Goal: Book appointment/travel/reservation

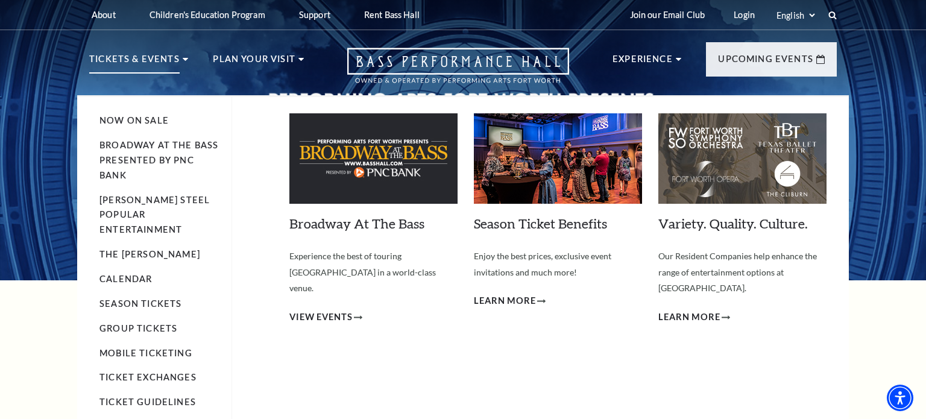
click at [174, 60] on p "Tickets & Events" at bounding box center [134, 63] width 90 height 22
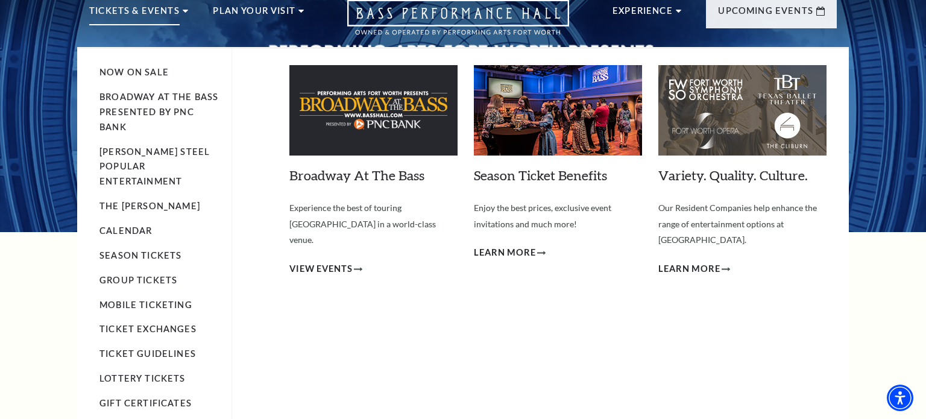
scroll to position [50, 0]
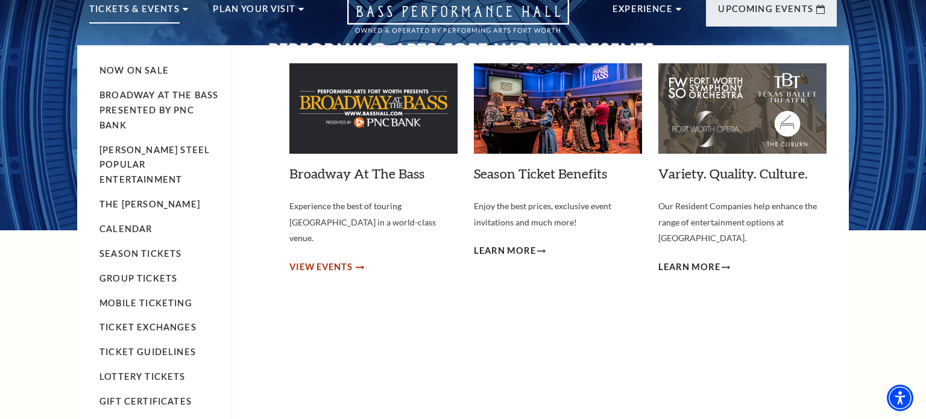
click at [344, 260] on span "View Events" at bounding box center [320, 267] width 63 height 15
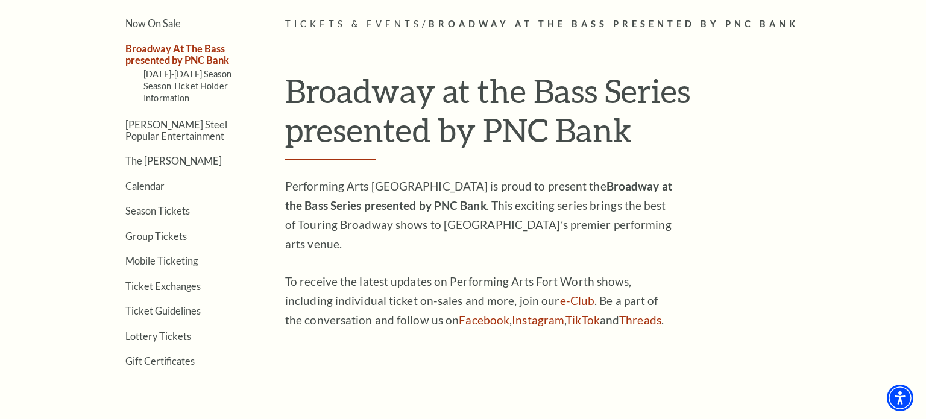
scroll to position [326, 0]
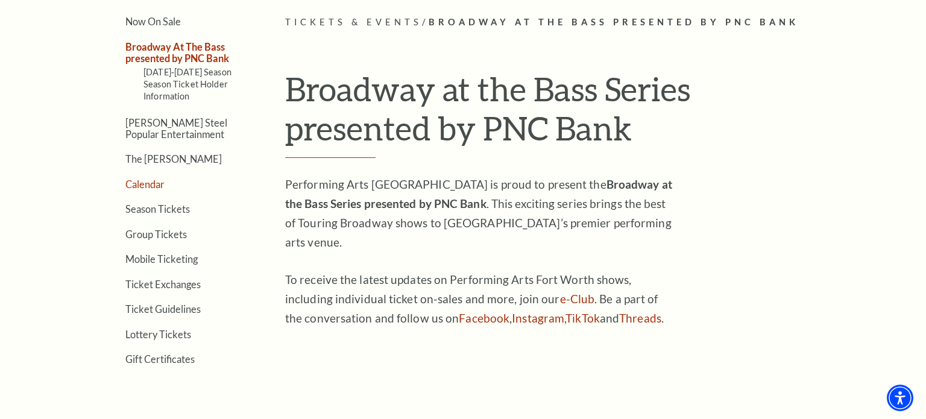
click at [154, 181] on link "Calendar" at bounding box center [144, 183] width 39 height 11
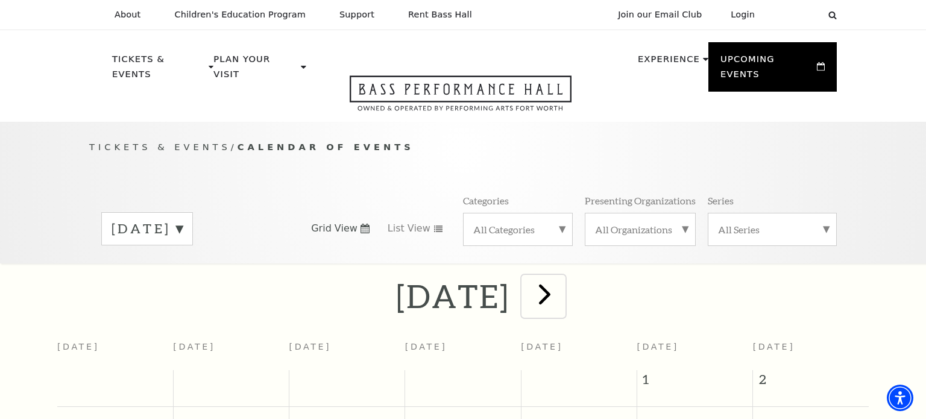
click at [562, 283] on span "next" at bounding box center [545, 294] width 34 height 34
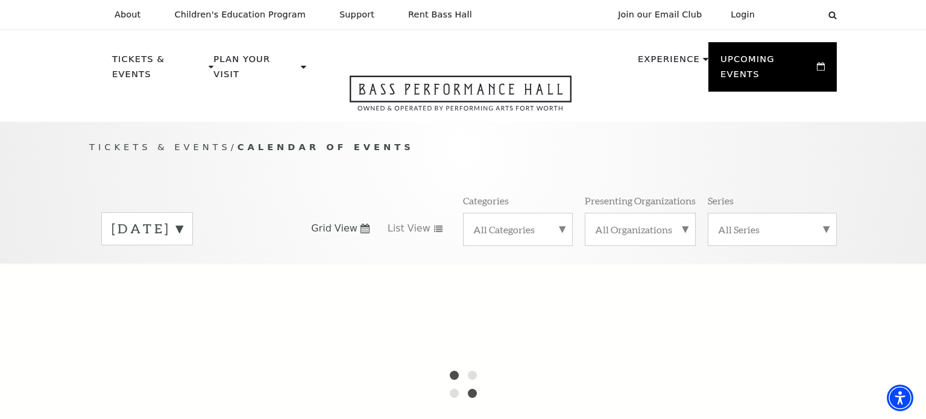
click at [183, 219] on label "August 2025" at bounding box center [147, 228] width 71 height 19
click at [219, 268] on div at bounding box center [463, 383] width 926 height 241
click at [183, 241] on label "[DATE]" at bounding box center [147, 254] width 71 height 26
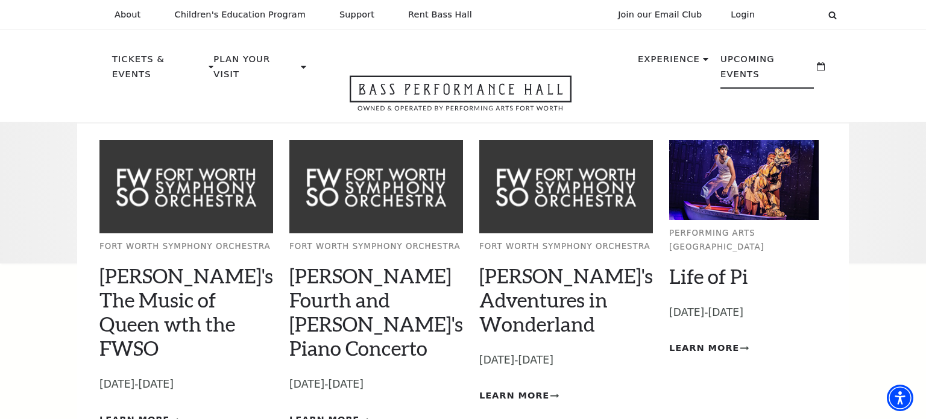
click at [786, 69] on p "Upcoming Events" at bounding box center [767, 70] width 93 height 37
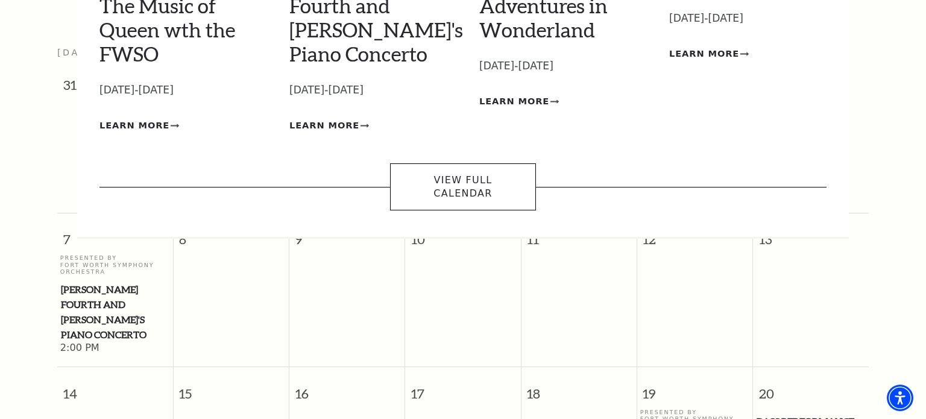
scroll to position [298, 0]
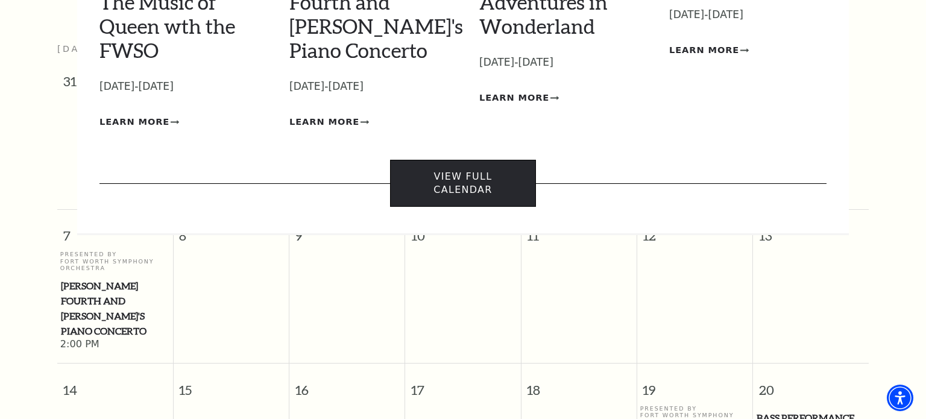
click at [479, 160] on link "View Full Calendar" at bounding box center [462, 184] width 145 height 48
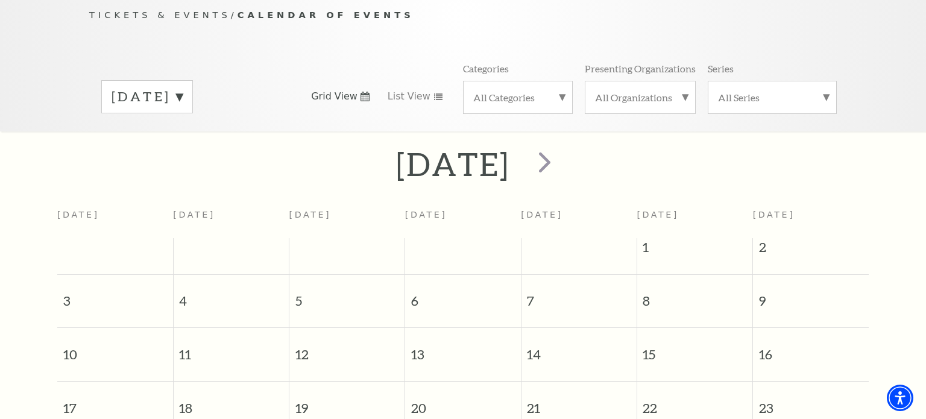
scroll to position [130, 0]
click at [183, 90] on label "[DATE]" at bounding box center [147, 99] width 71 height 19
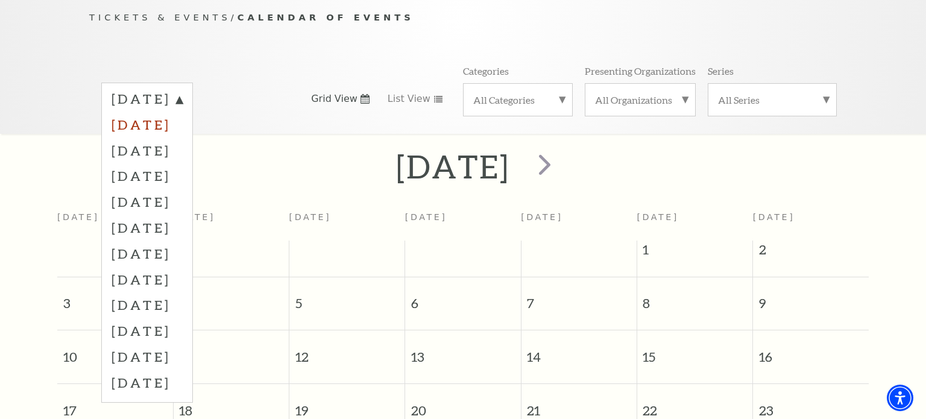
click at [183, 114] on label "September 2025" at bounding box center [147, 125] width 71 height 26
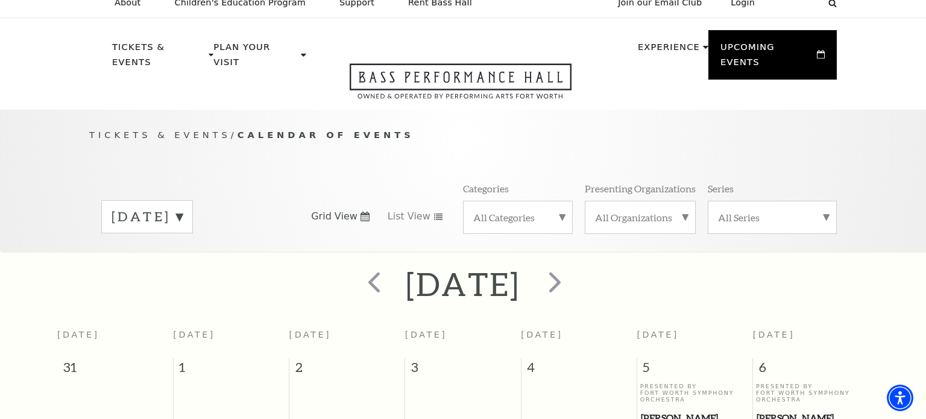
scroll to position [0, 0]
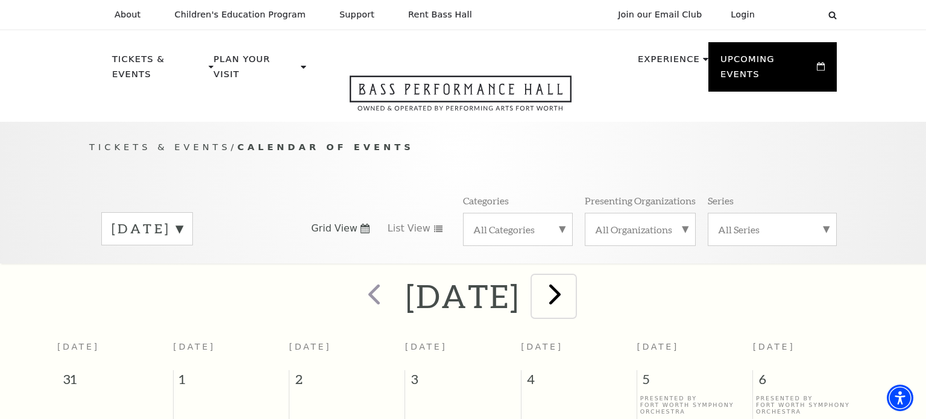
click at [572, 277] on span "next" at bounding box center [555, 294] width 34 height 34
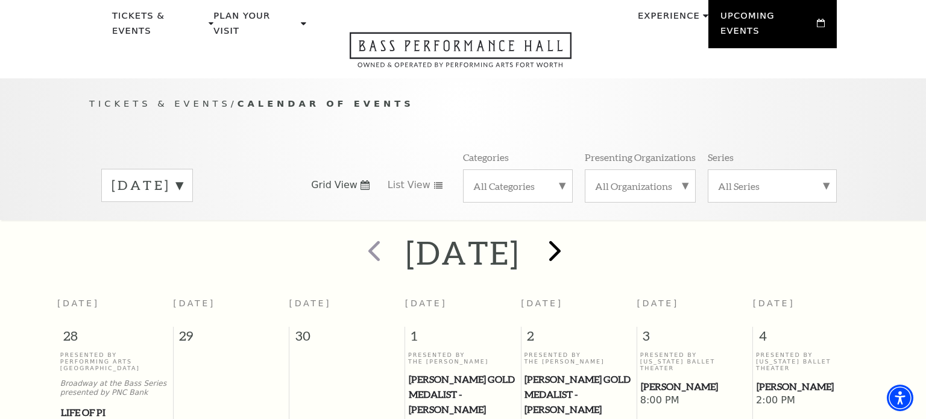
scroll to position [40, 0]
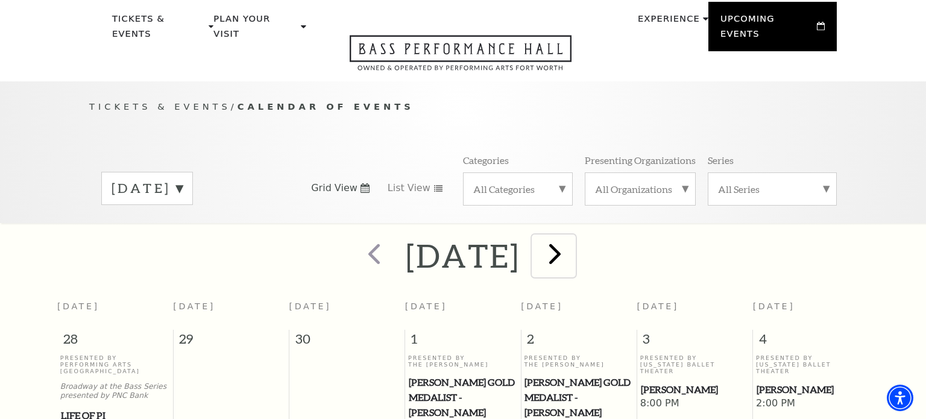
click at [572, 239] on span "next" at bounding box center [555, 253] width 34 height 34
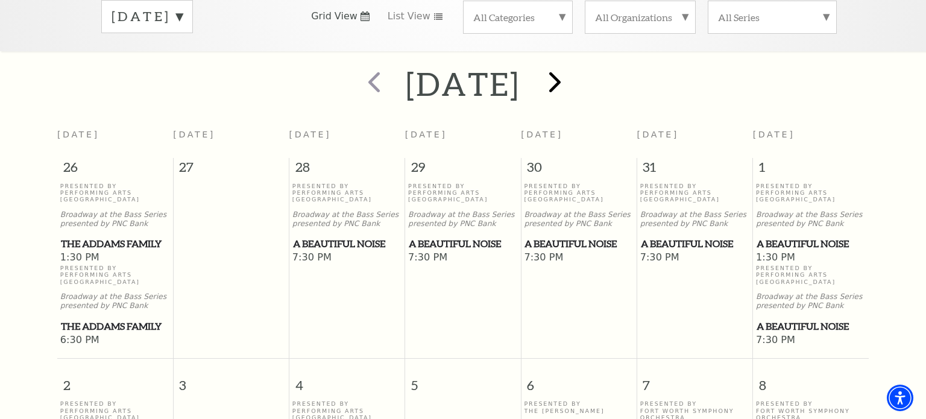
scroll to position [214, 0]
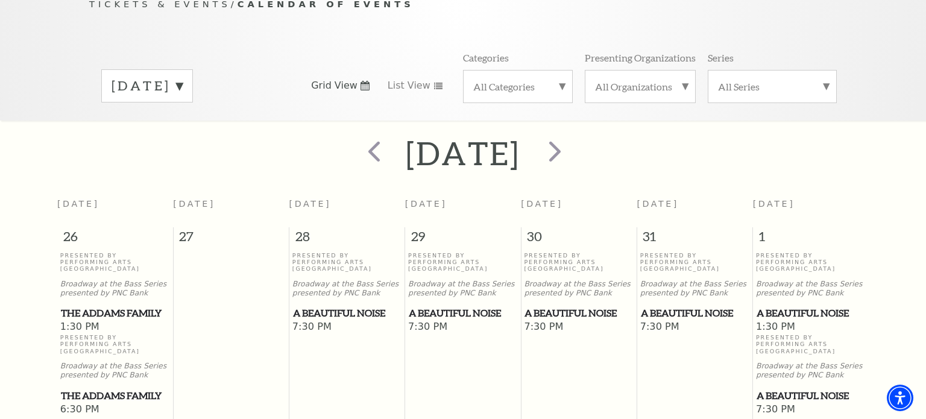
scroll to position [140, 0]
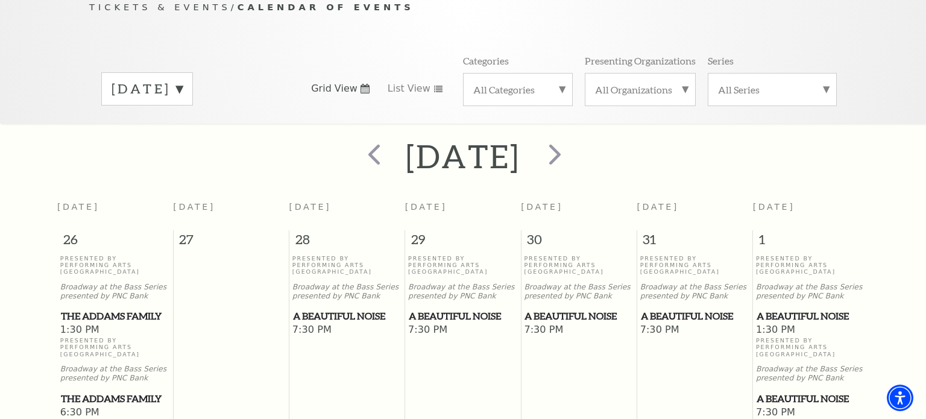
click at [441, 309] on span "A Beautiful Noise" at bounding box center [463, 316] width 109 height 15
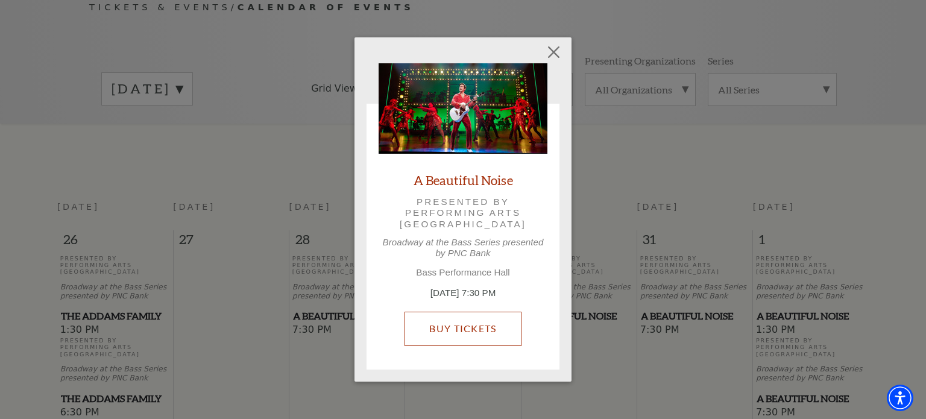
click at [478, 333] on link "Buy Tickets" at bounding box center [463, 329] width 116 height 34
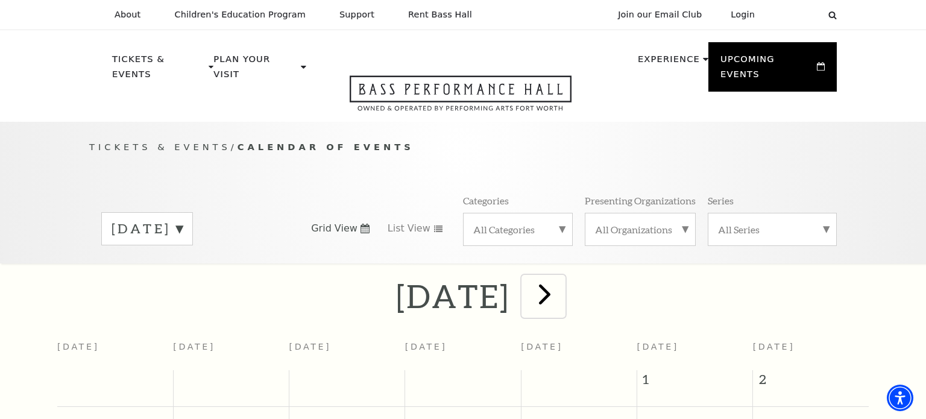
click at [562, 285] on span "next" at bounding box center [545, 294] width 34 height 34
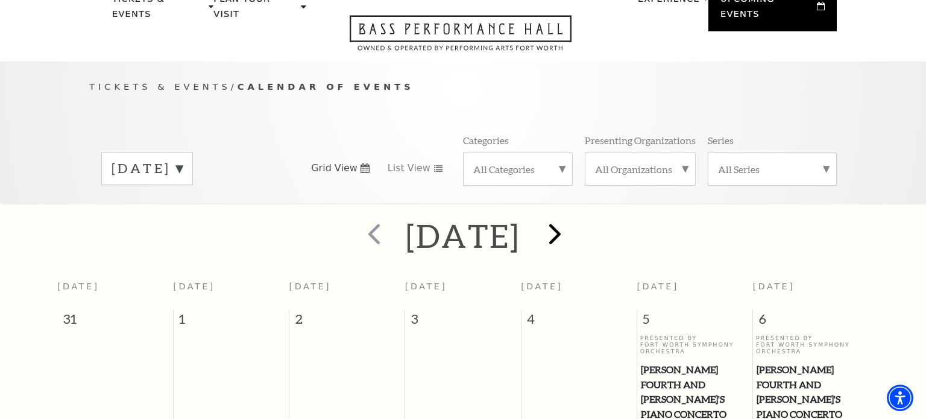
scroll to position [106, 0]
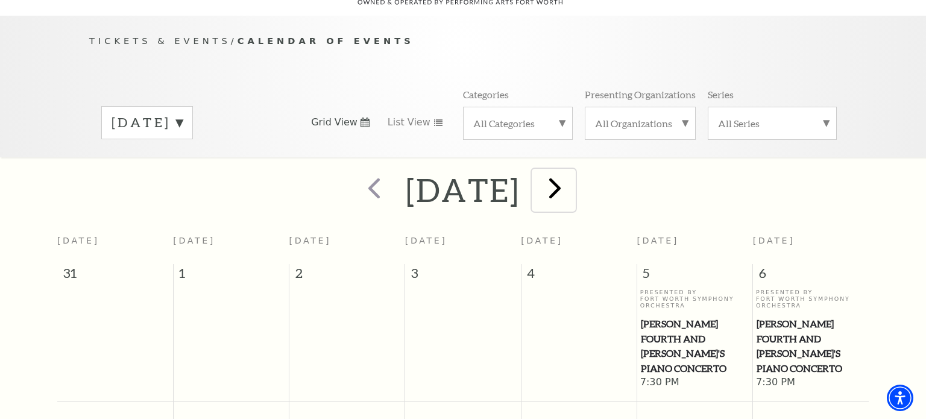
click at [572, 178] on span "next" at bounding box center [555, 188] width 34 height 34
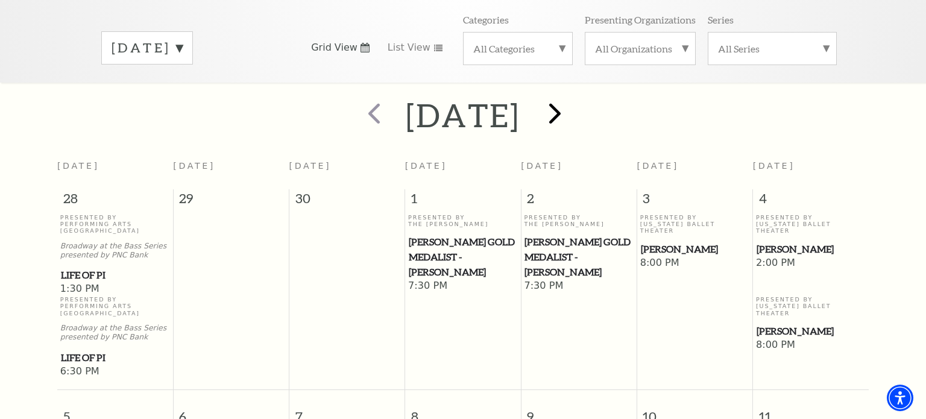
scroll to position [181, 0]
click at [572, 99] on span "next" at bounding box center [555, 112] width 34 height 34
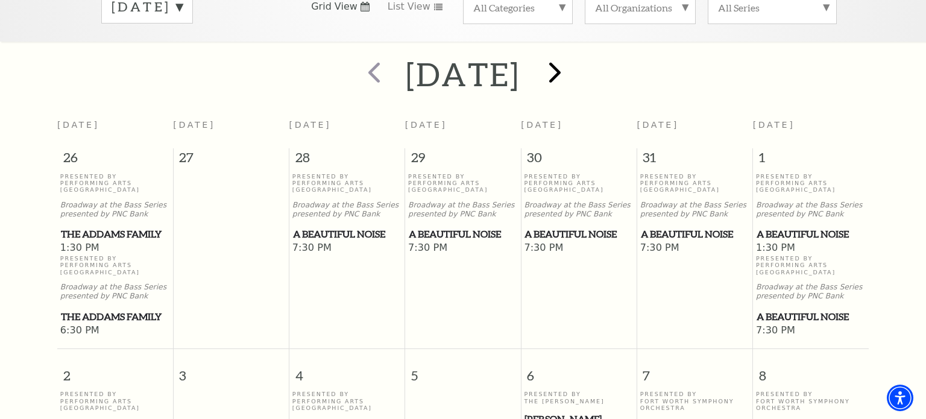
scroll to position [203, 0]
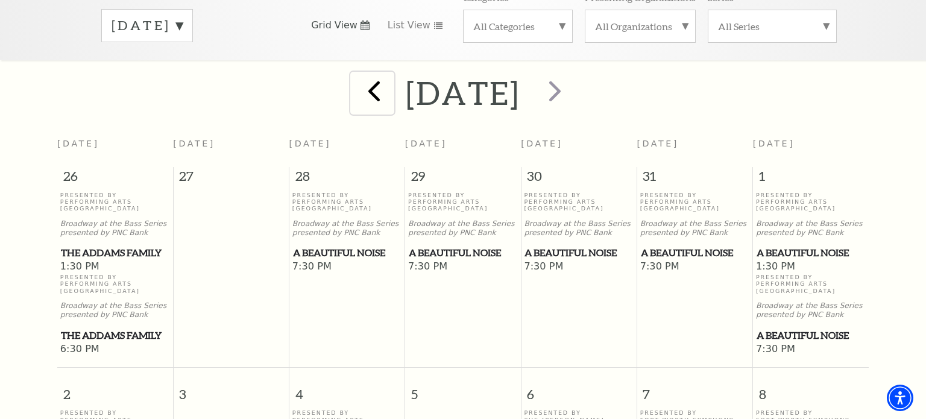
click at [357, 79] on span "prev" at bounding box center [374, 91] width 34 height 34
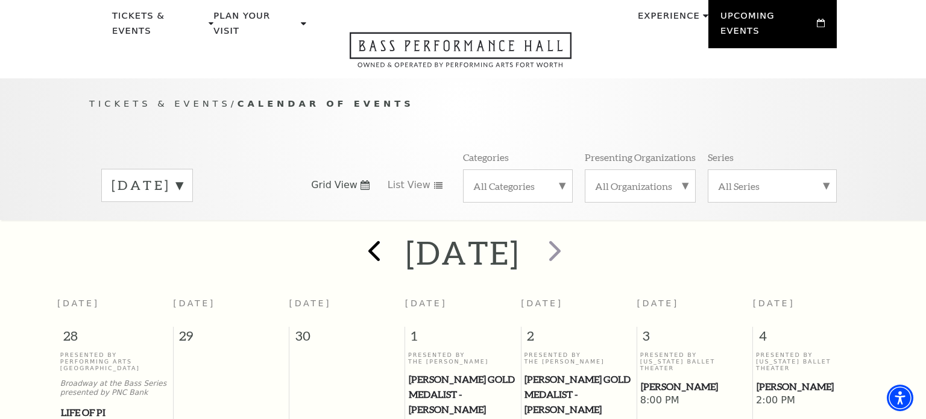
scroll to position [43, 0]
click at [572, 248] on span "next" at bounding box center [555, 251] width 34 height 34
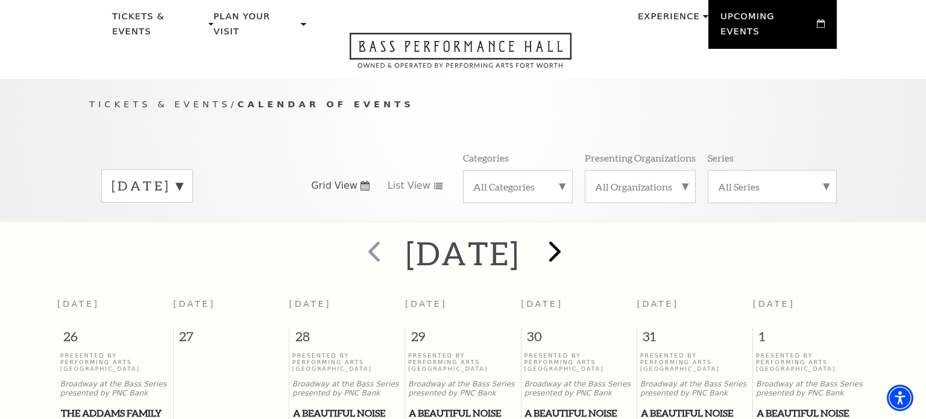
scroll to position [106, 0]
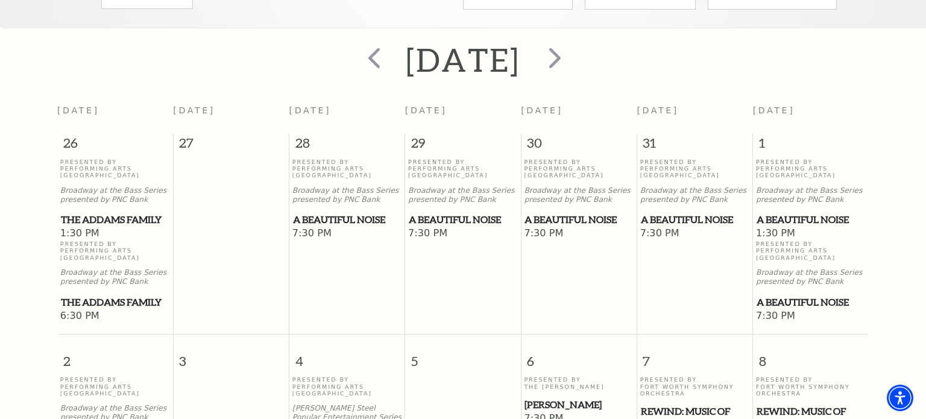
scroll to position [235, 0]
